Goal: Information Seeking & Learning: Learn about a topic

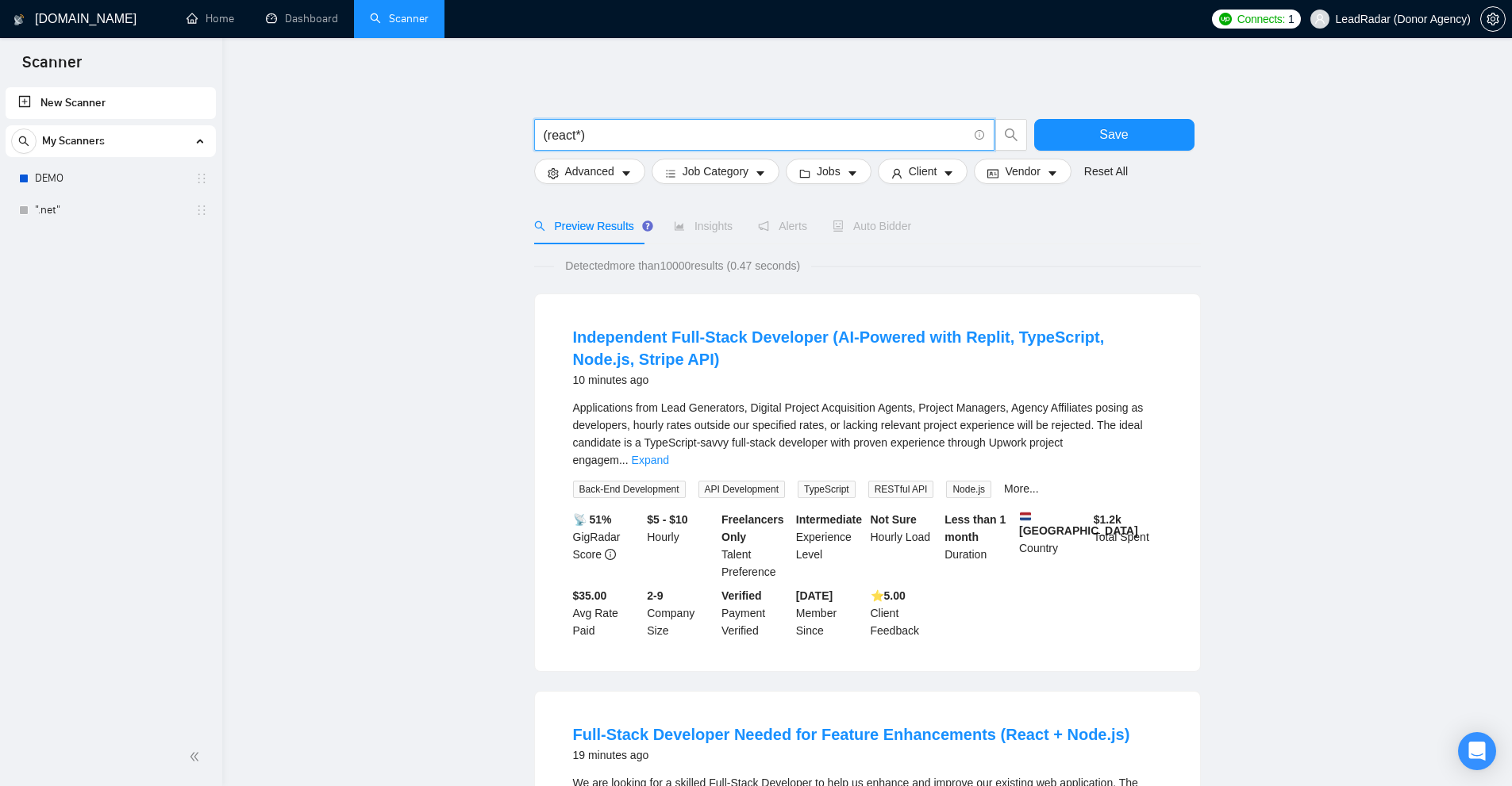
click at [613, 139] on input "(react*)" at bounding box center [755, 135] width 424 height 20
click at [547, 136] on input "(react*)" at bounding box center [755, 135] width 424 height 20
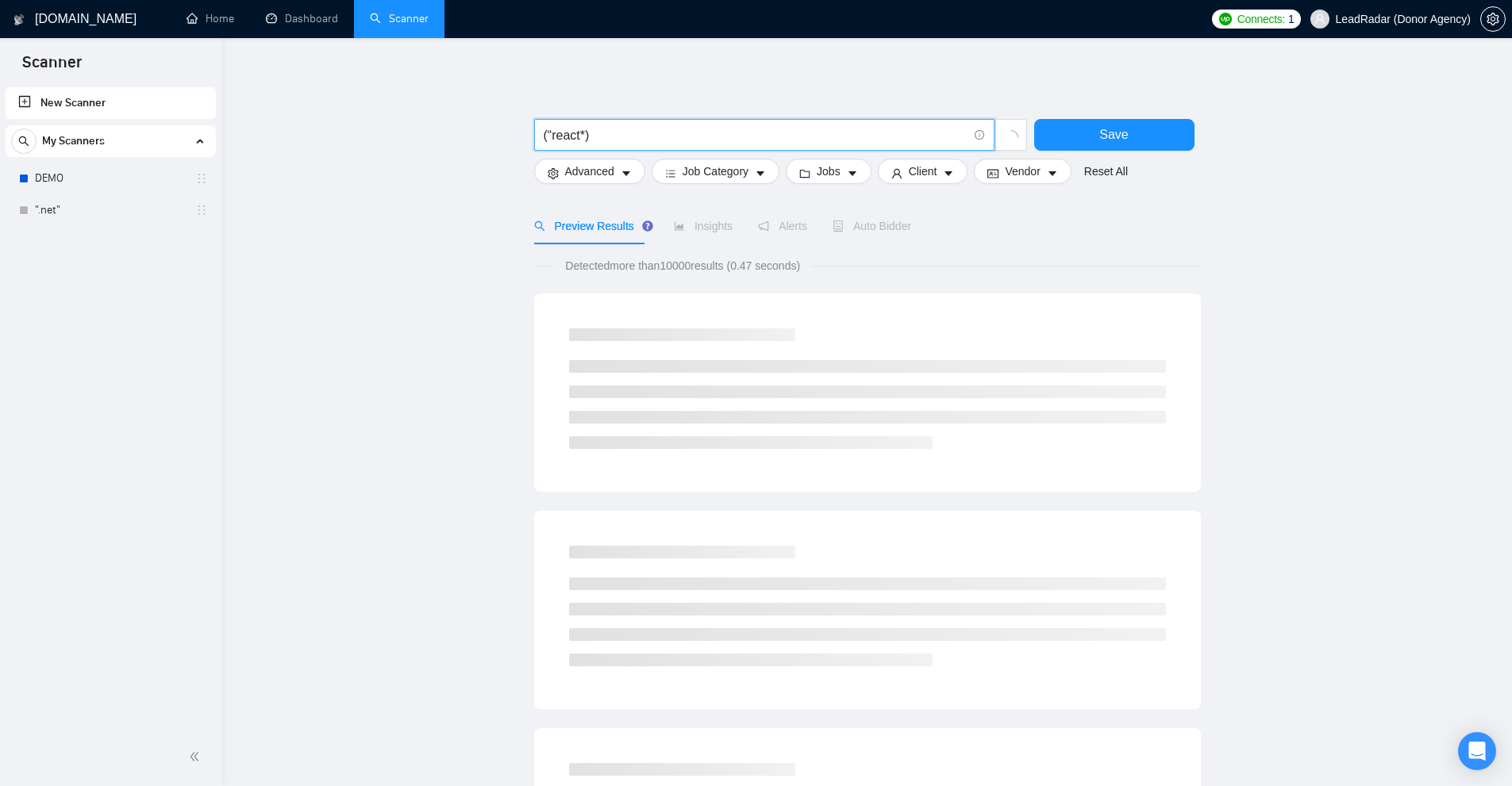
click at [580, 137] on input "(“react*)" at bounding box center [755, 135] width 424 height 20
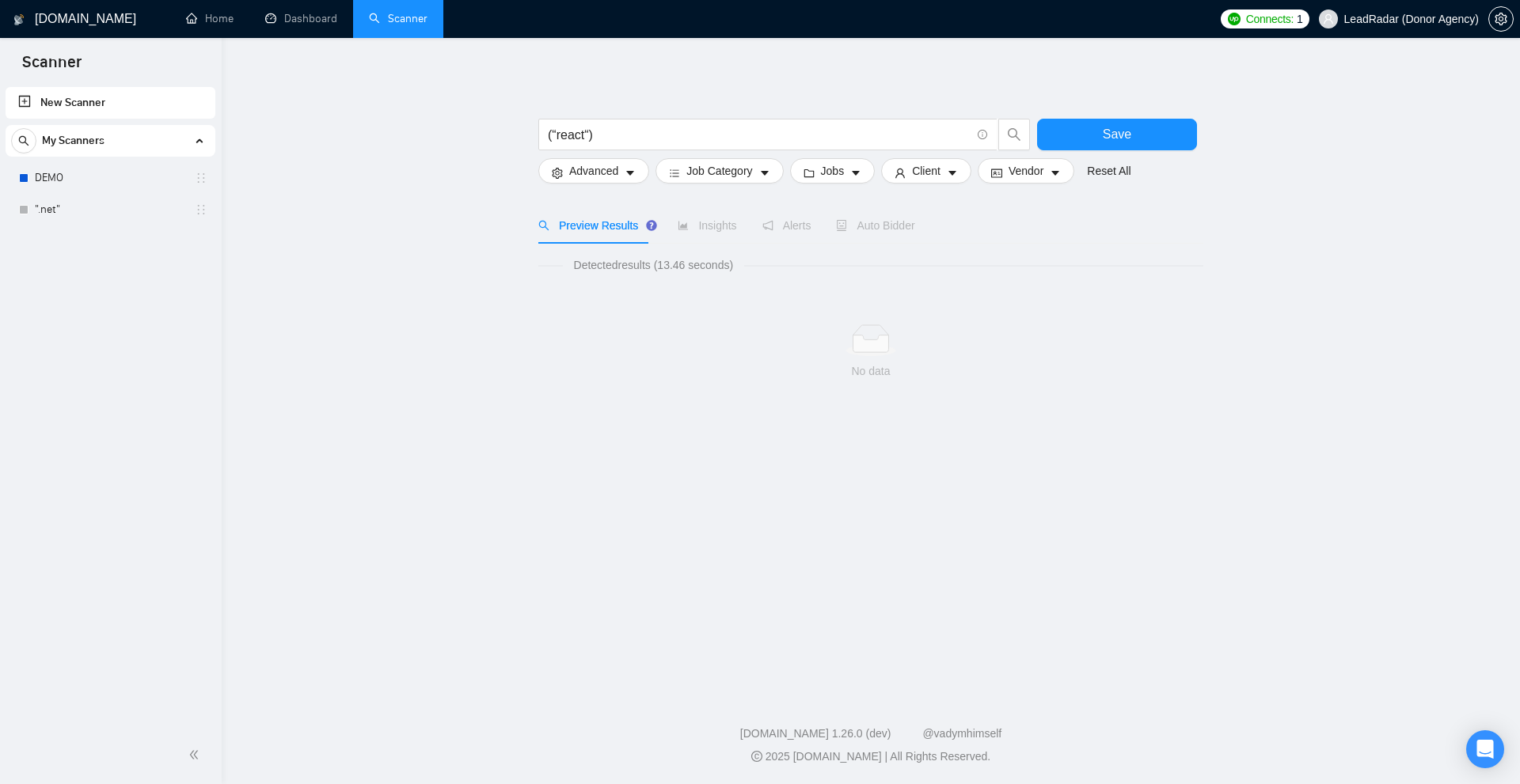
drag, startPoint x: 564, startPoint y: 319, endPoint x: 578, endPoint y: 278, distance: 43.3
click at [564, 319] on div "No data" at bounding box center [871, 352] width 665 height 132
click at [589, 134] on input "(“react“)" at bounding box center [759, 135] width 423 height 20
click at [618, 133] on input "(“react“)" at bounding box center [759, 135] width 423 height 20
paste input ""cool guy", "(cool guy)", "[cool guy]""
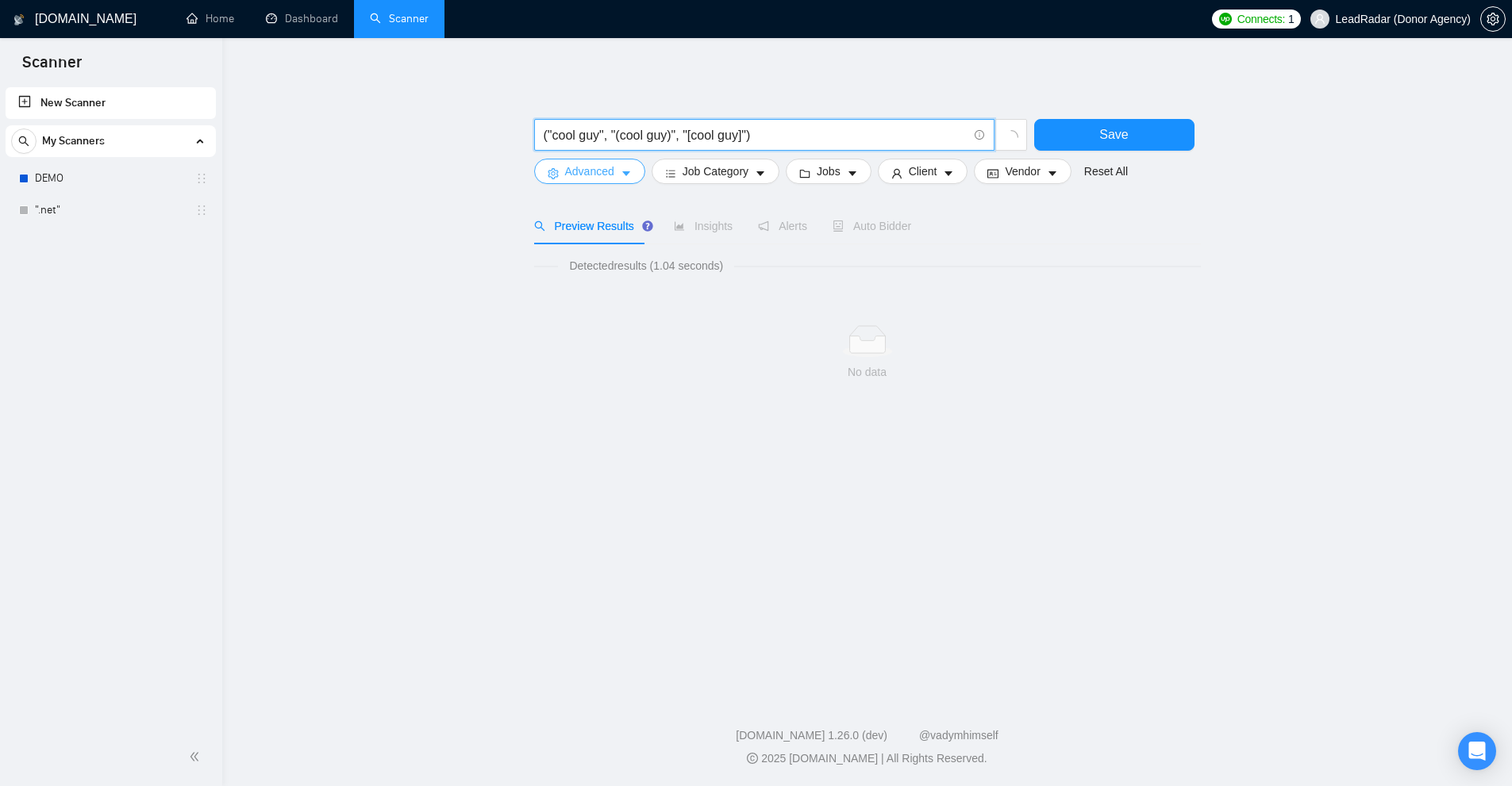
type input "(“react“)"
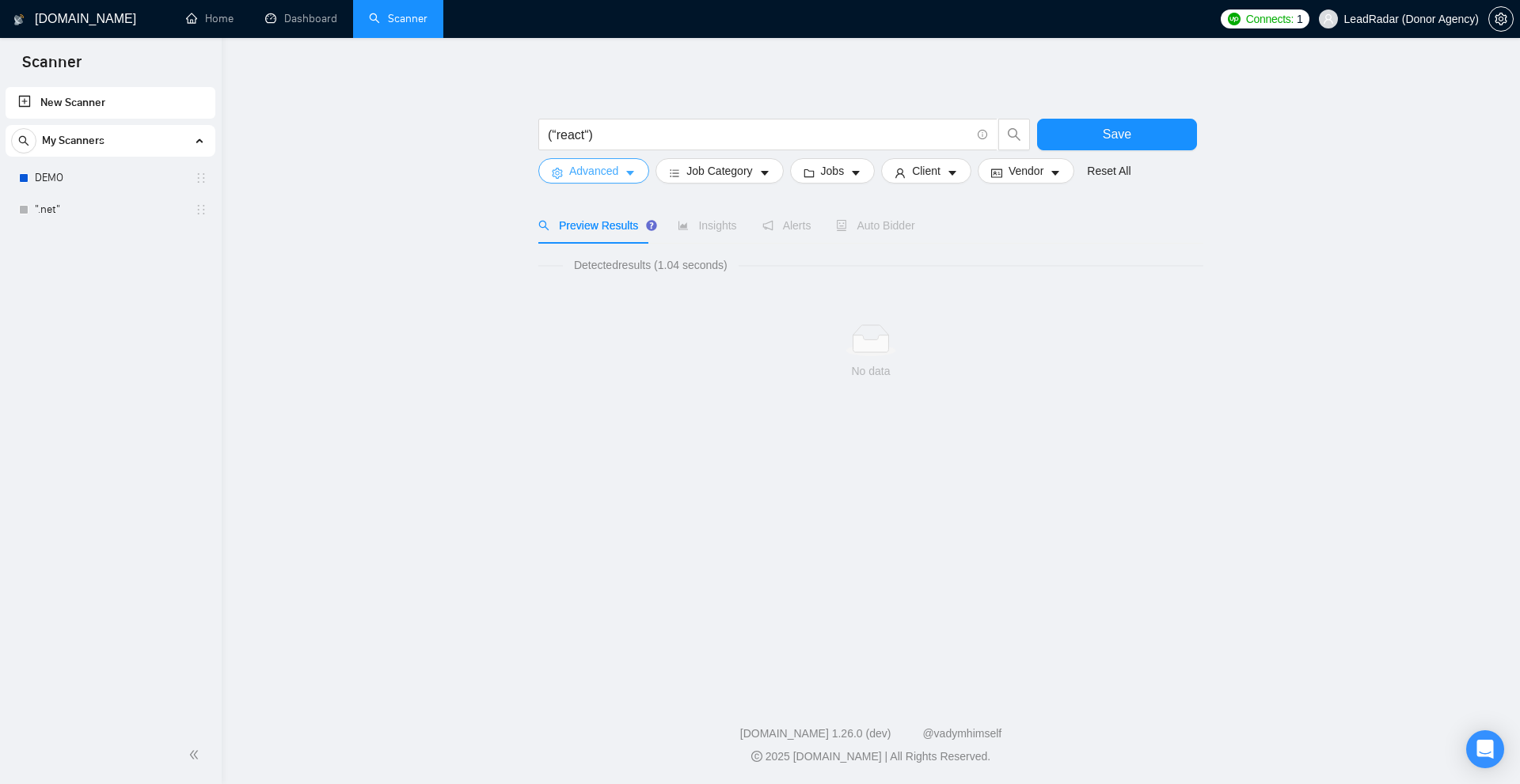
click at [599, 170] on span "Advanced" at bounding box center [593, 171] width 49 height 18
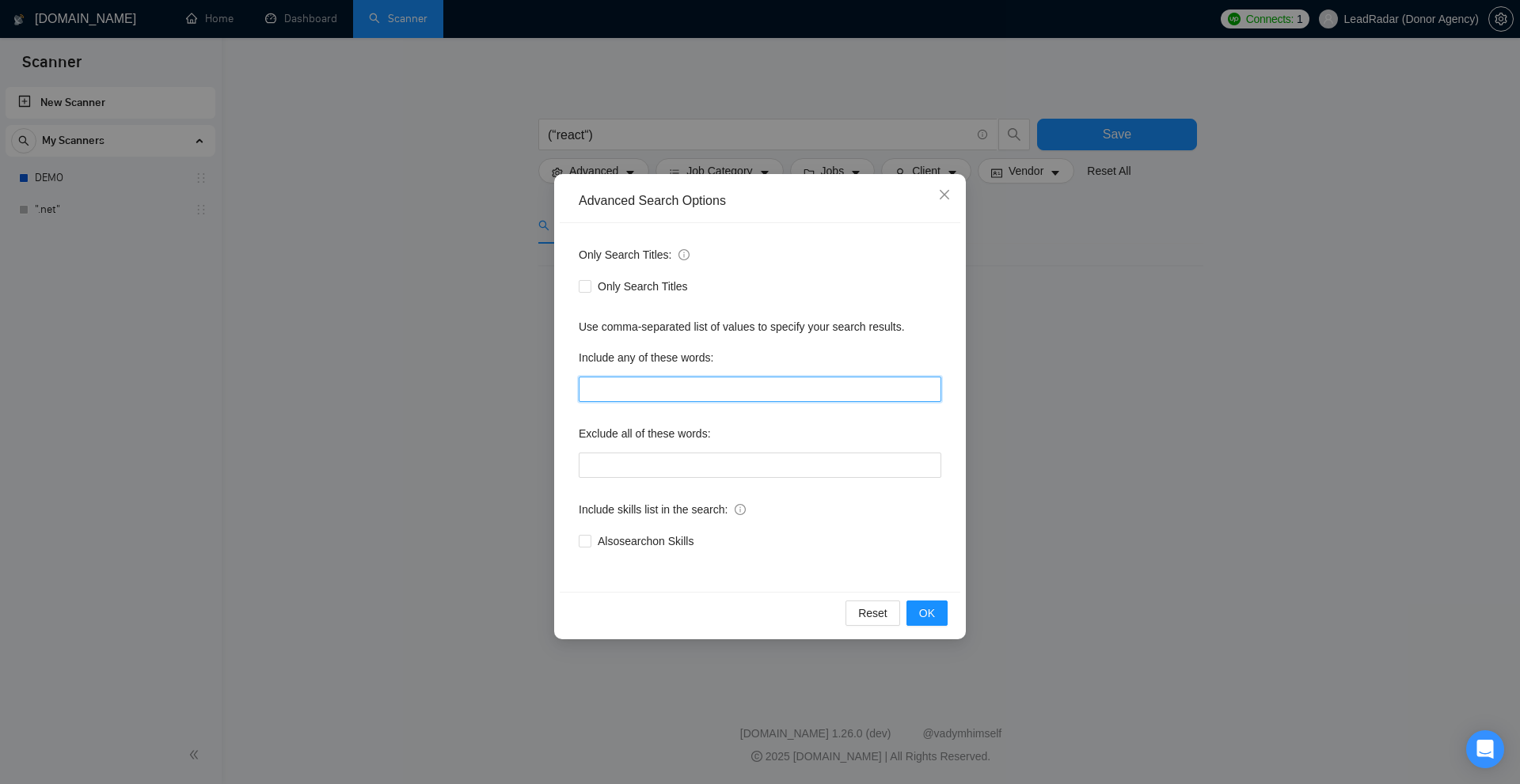
click at [667, 398] on input "text" at bounding box center [760, 390] width 363 height 26
paste input "("cool guy", "(cool guy)", "[cool guy]")"
click at [1141, 406] on div "Advanced Search Options Only Search Titles: Only Search Titles Use comma-separa…" at bounding box center [760, 392] width 1520 height 784
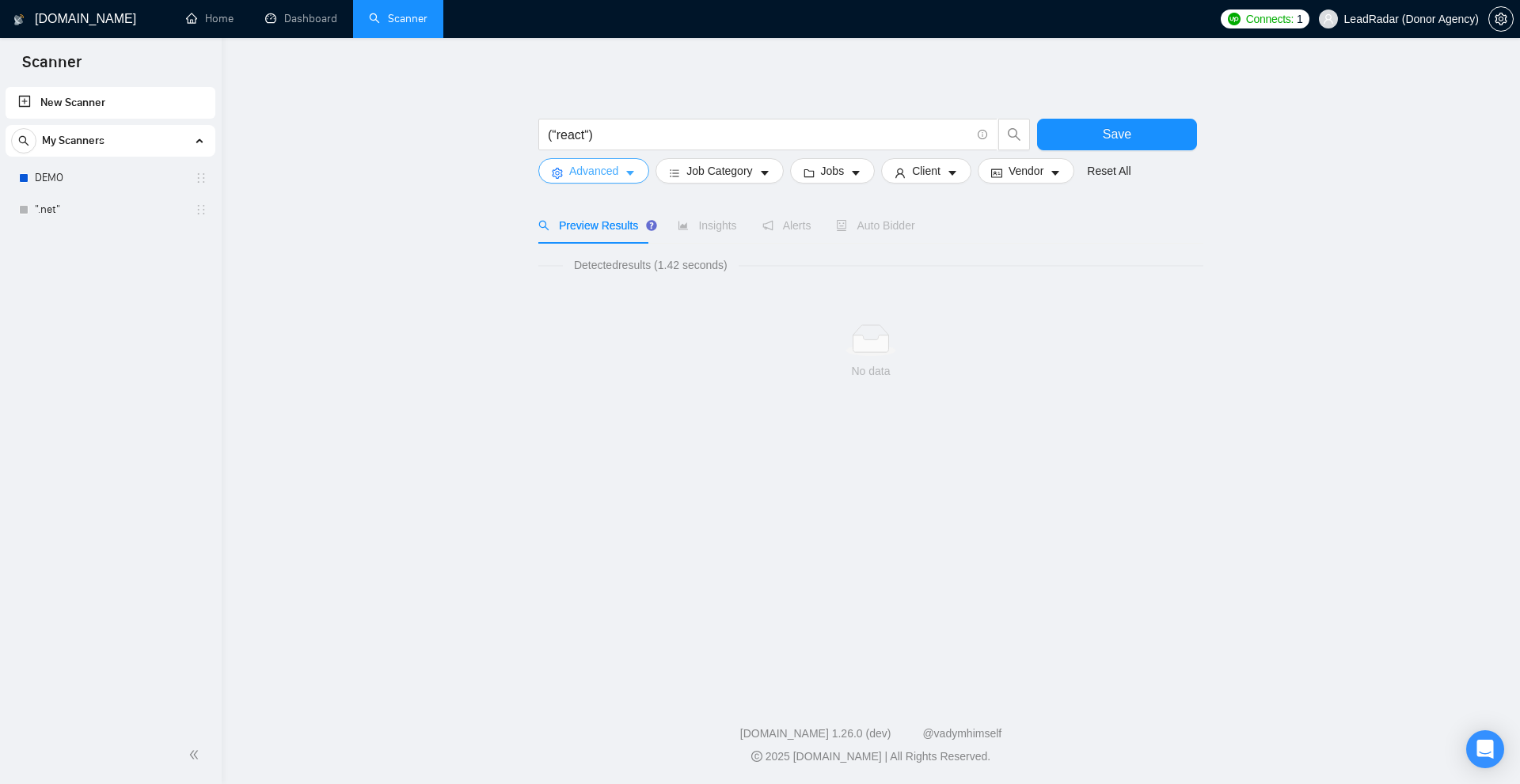
click at [583, 174] on span "Advanced" at bounding box center [593, 171] width 49 height 18
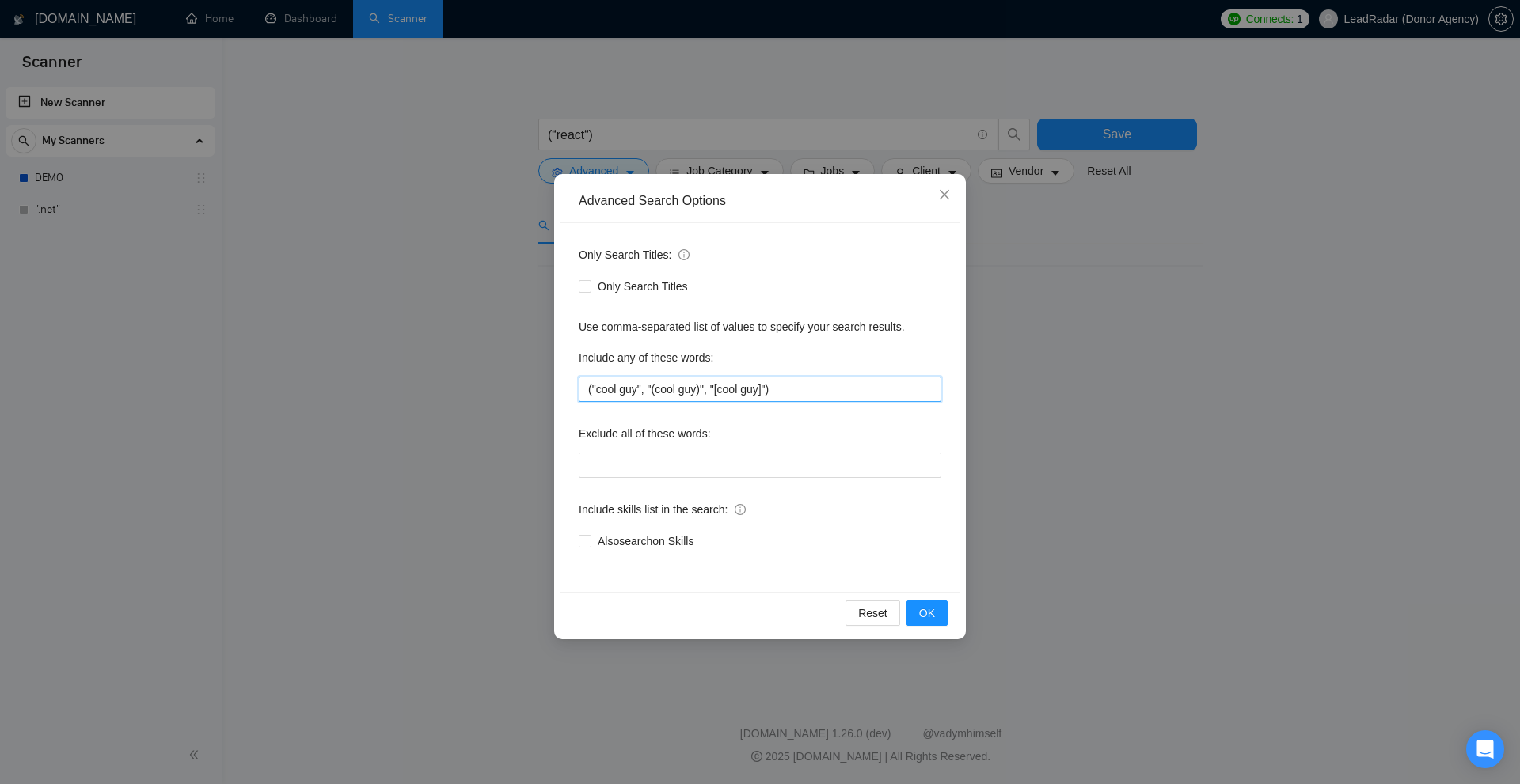
click at [780, 396] on input "("cool guy", "(cool guy)", "[cool guy]")" at bounding box center [760, 390] width 363 height 26
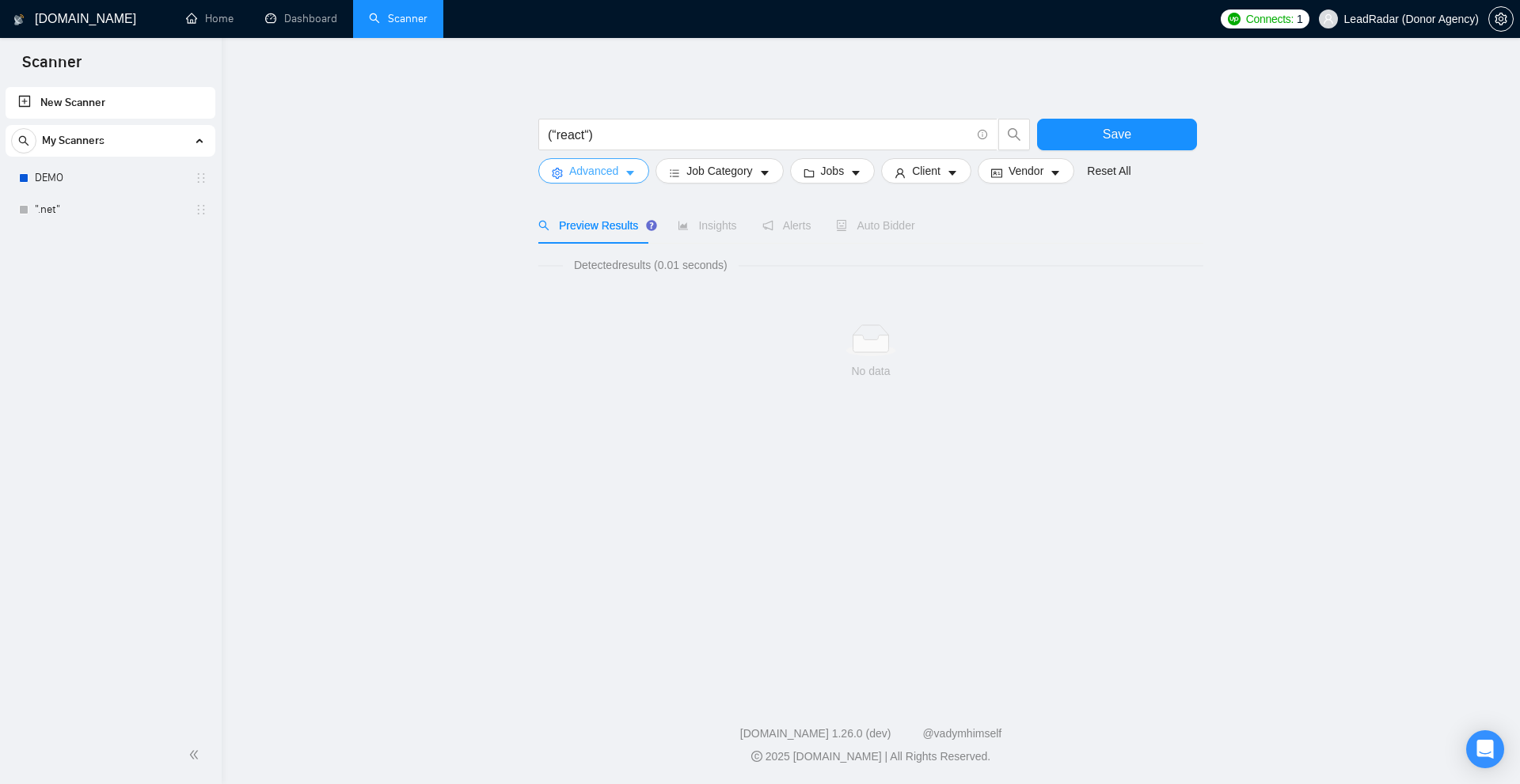
click at [633, 180] on button "Advanced" at bounding box center [593, 171] width 111 height 26
click at [607, 134] on input "(“react“)" at bounding box center [759, 135] width 423 height 20
click at [597, 160] on button "Advanced" at bounding box center [593, 171] width 111 height 26
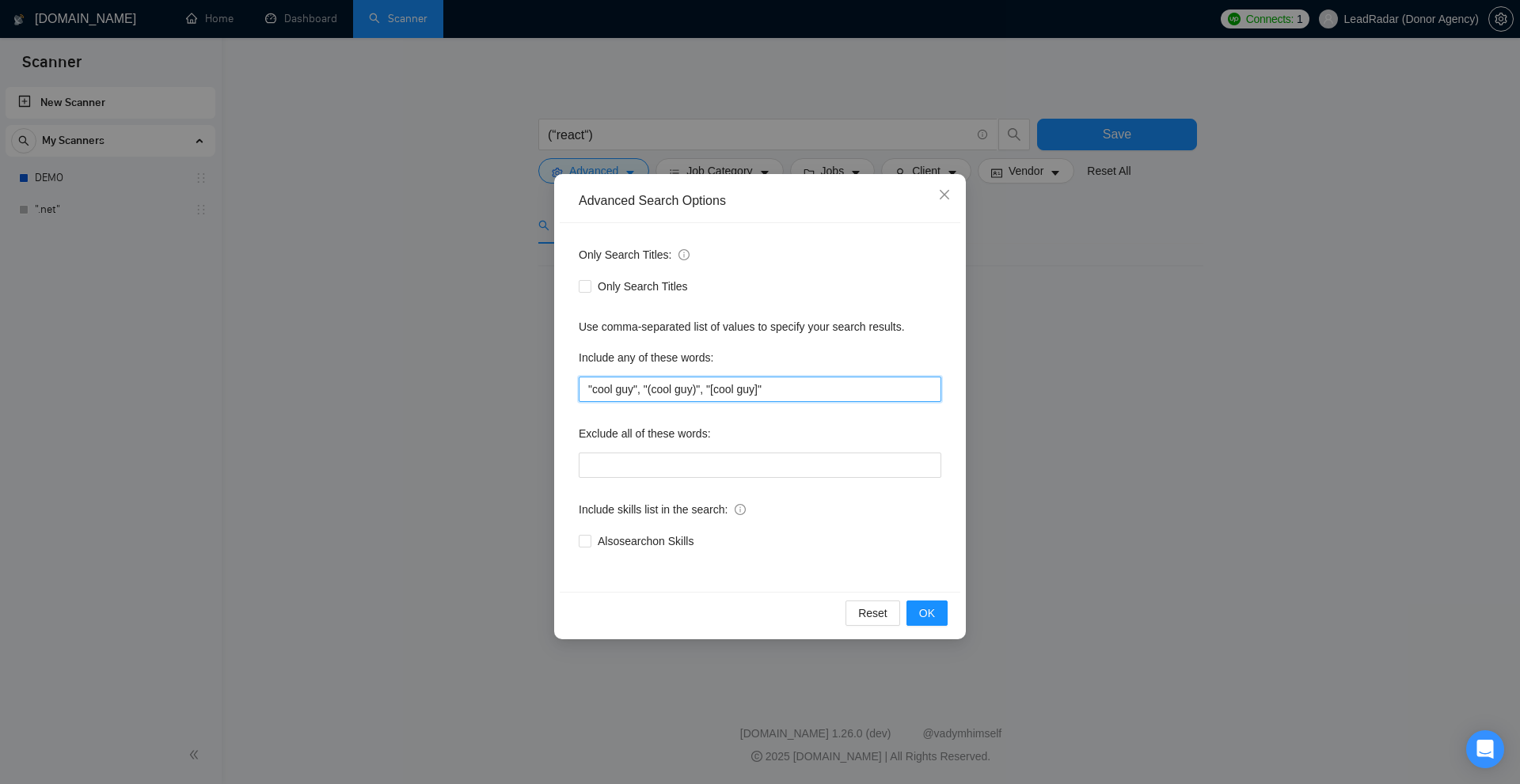
click at [646, 389] on input ""cool guy", "(cool guy)", "[cool guy]"" at bounding box center [760, 390] width 363 height 26
paste input "web developer", "(web developer)", "[web developer"
type input ""web developer", "(web developer)", "[web developer]""
click at [1182, 297] on div "Advanced Search Options Only Search Titles: Only Search Titles Use comma-separa…" at bounding box center [760, 392] width 1520 height 784
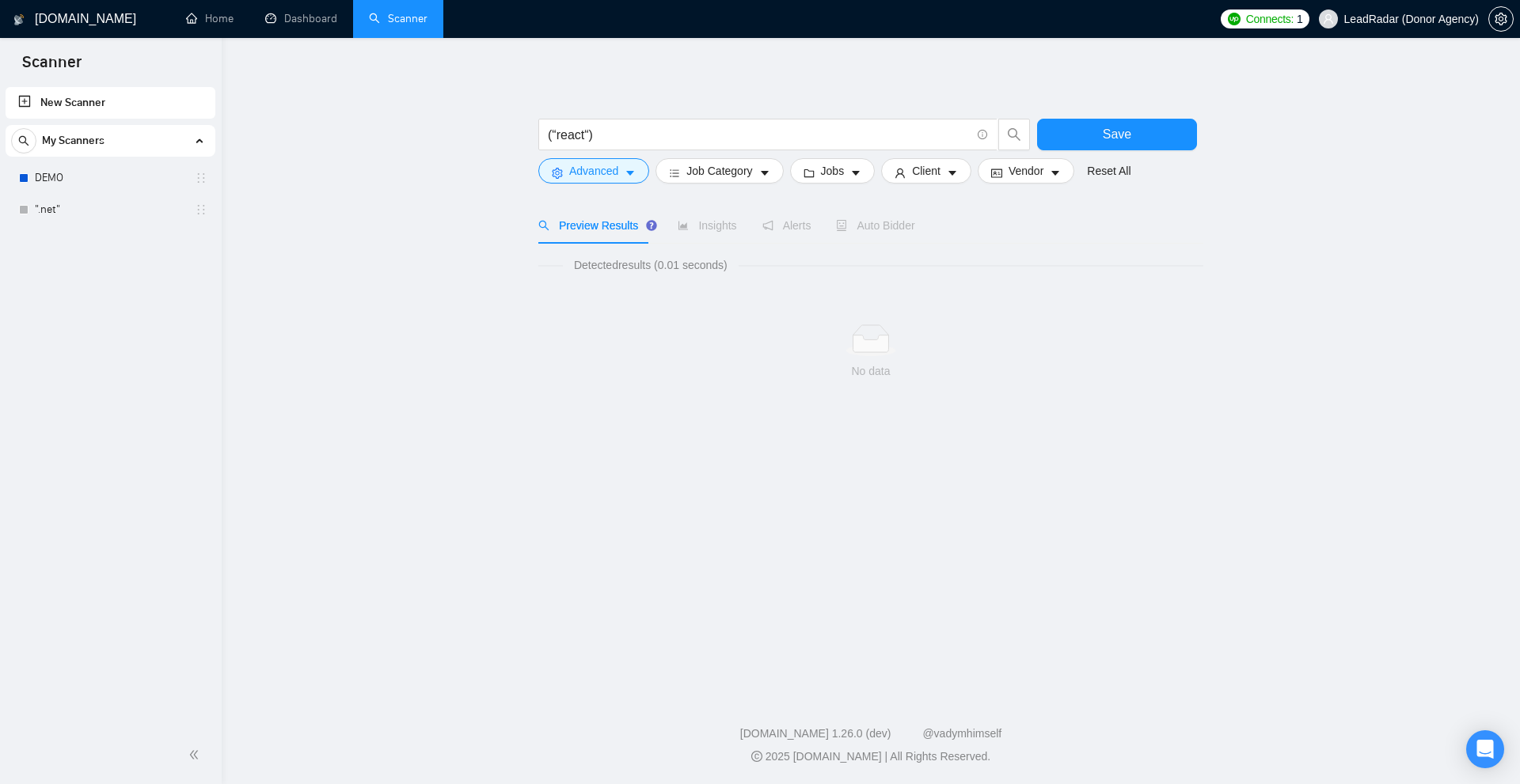
click at [681, 114] on div at bounding box center [871, 111] width 665 height 16
click at [649, 143] on input "(“react“)" at bounding box center [759, 135] width 423 height 20
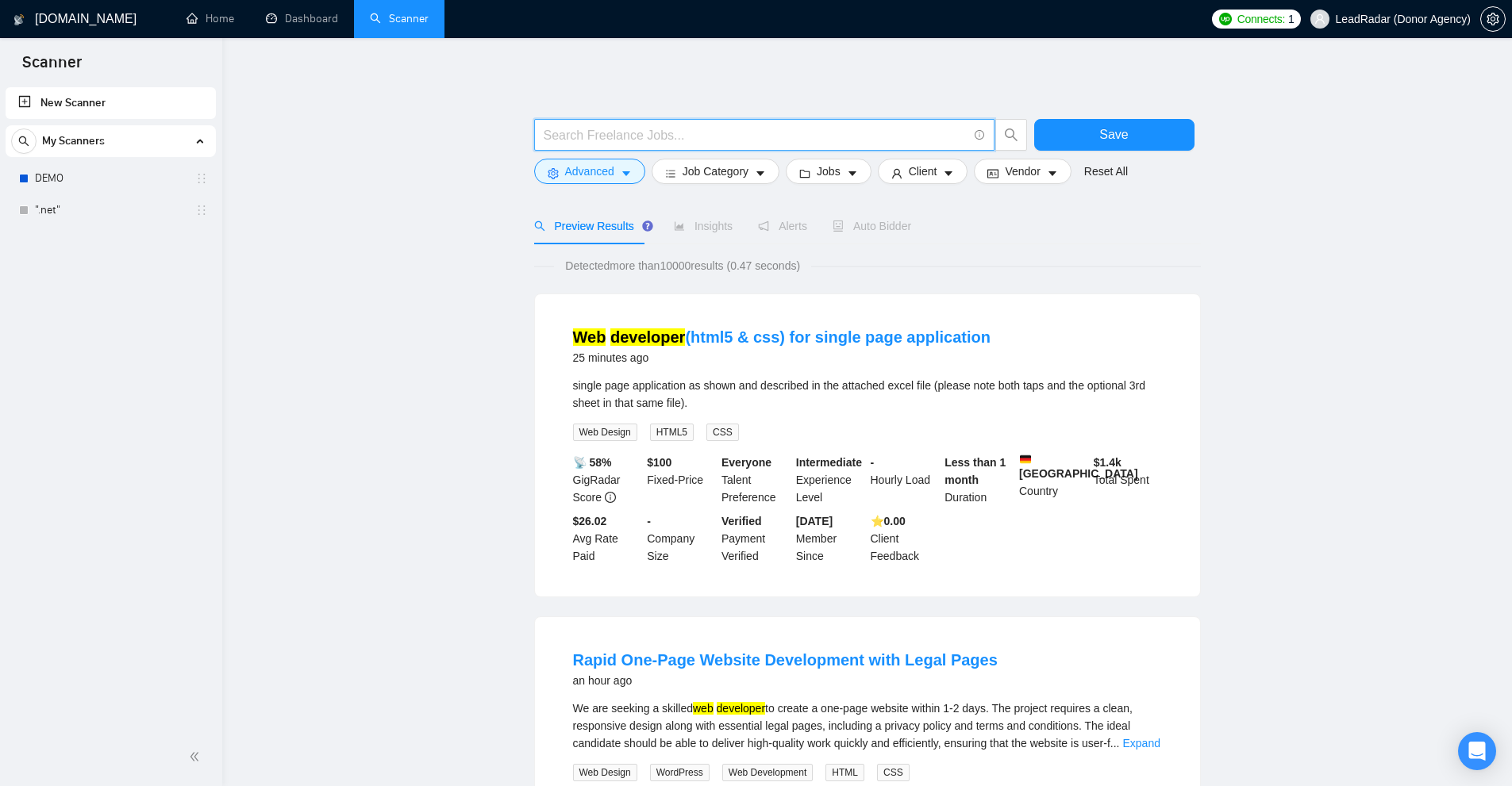
scroll to position [79, 0]
